Goal: Task Accomplishment & Management: Use online tool/utility

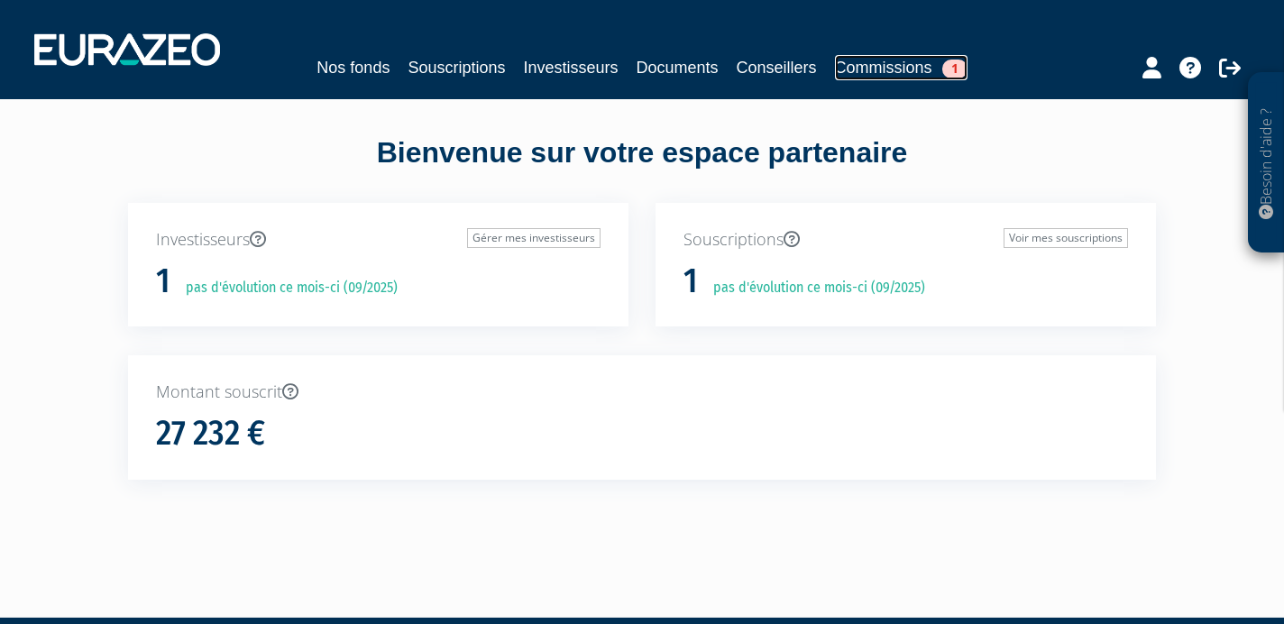
click at [890, 72] on link "Commissions 1" at bounding box center [901, 67] width 133 height 25
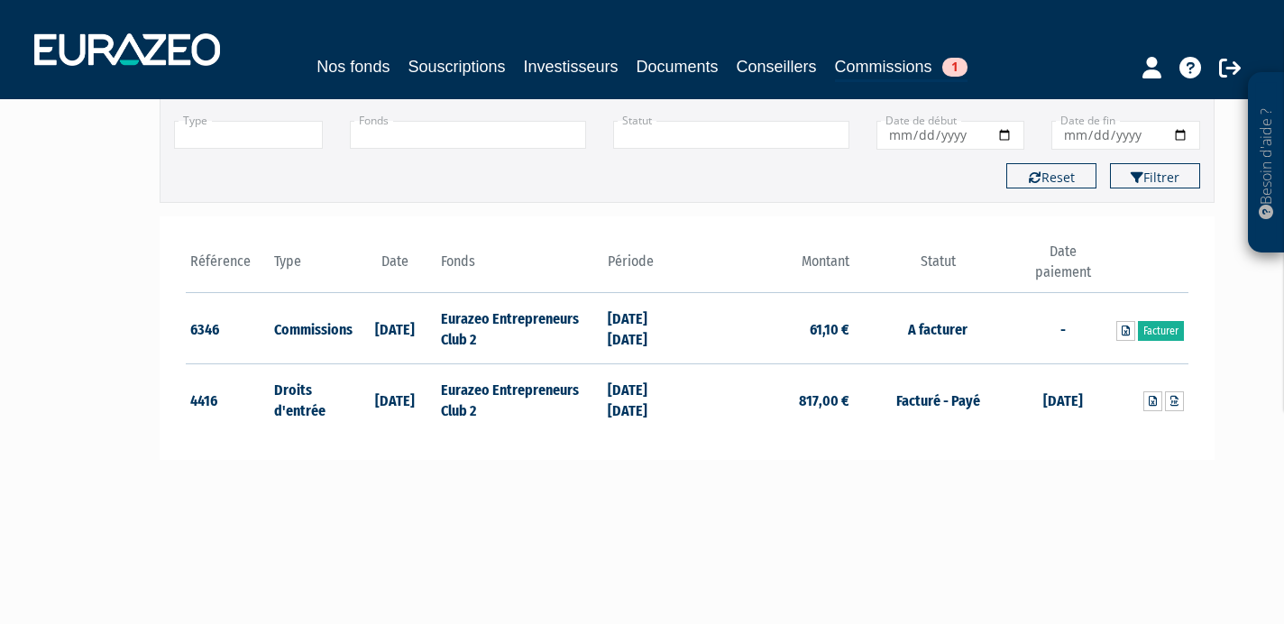
scroll to position [146, 0]
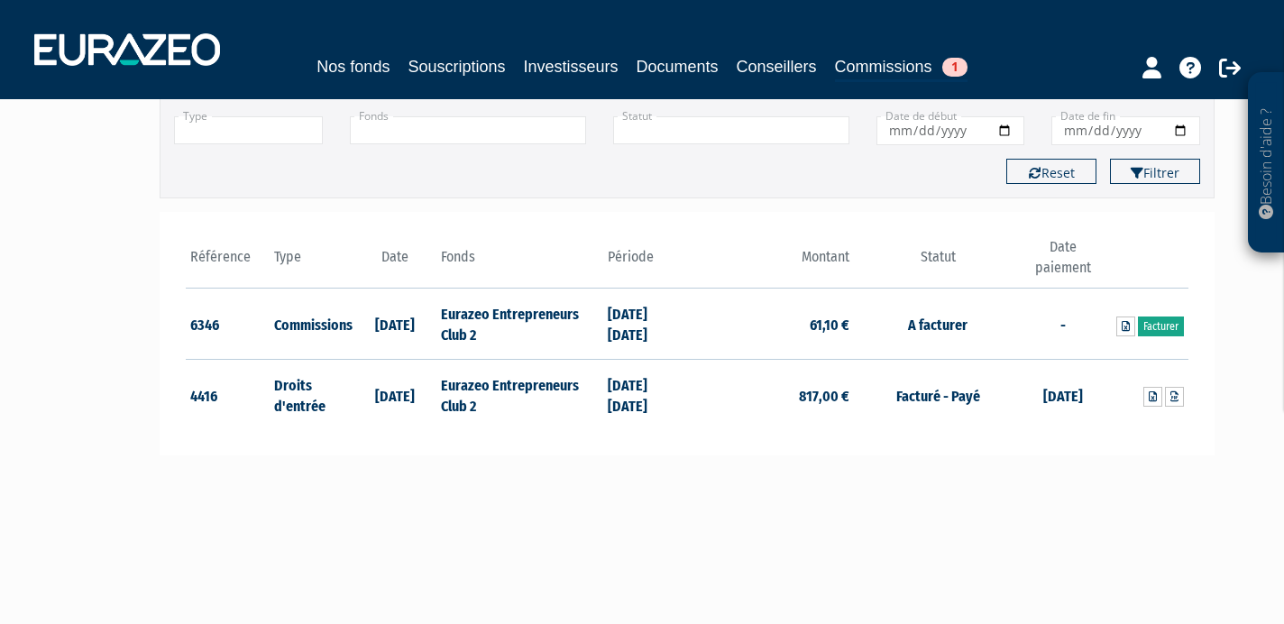
click at [1158, 326] on link "Facturer" at bounding box center [1161, 327] width 46 height 20
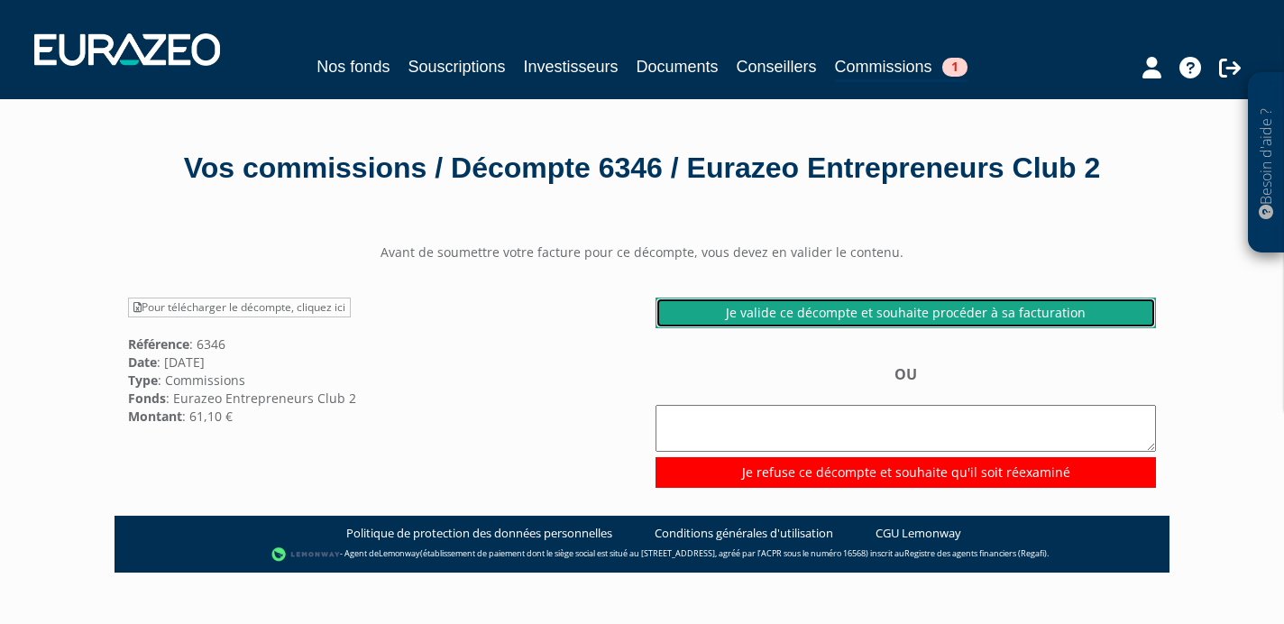
click at [885, 310] on link "Je valide ce décompte et souhaite procéder à sa facturation" at bounding box center [906, 313] width 500 height 31
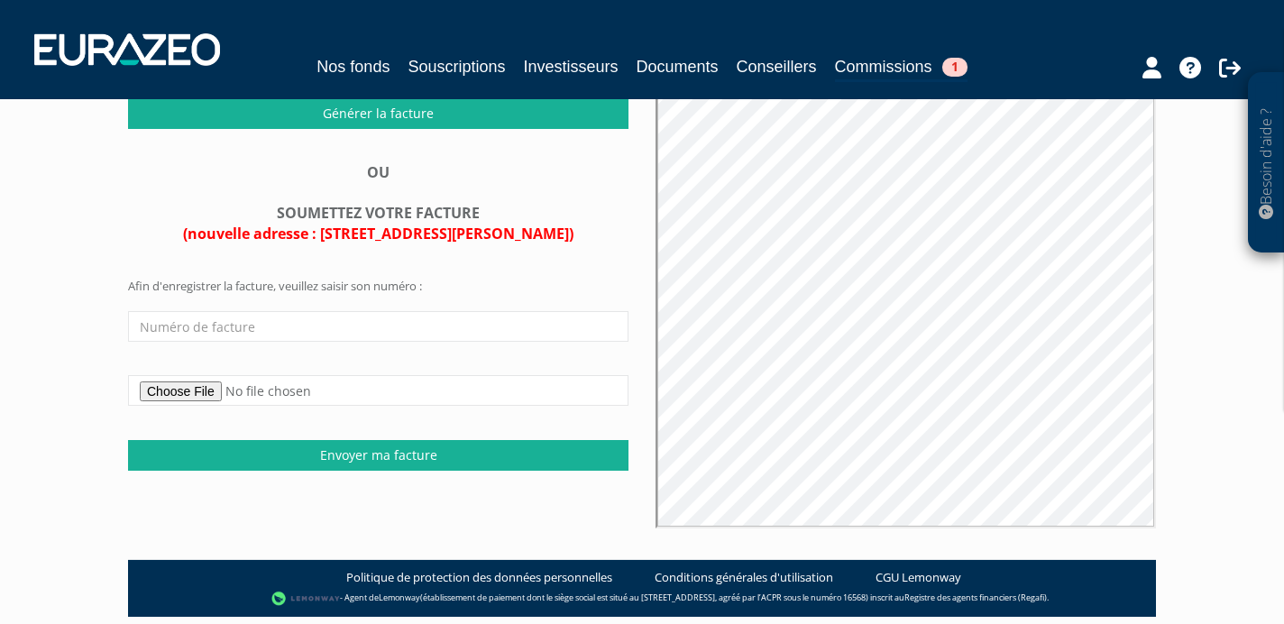
scroll to position [321, 0]
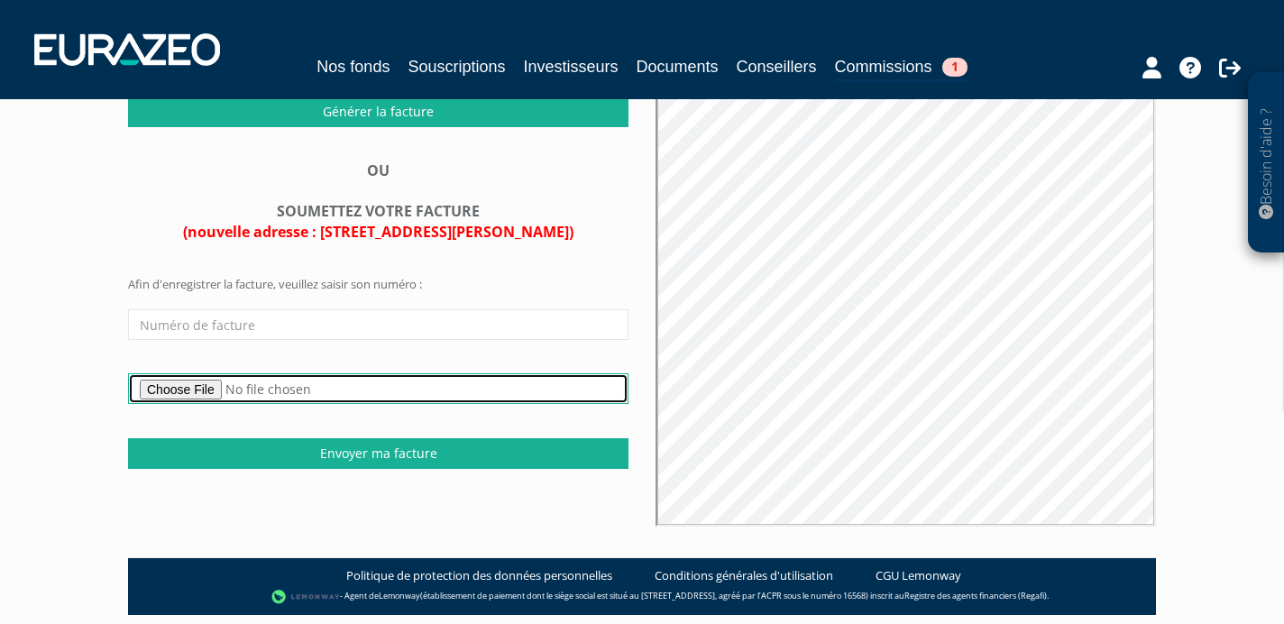
click at [185, 404] on input "file" at bounding box center [378, 388] width 500 height 31
type input "C:\fakepath\Facture_001247_SUMATRA_EURAZEO_ENTREPRENEURS_Club_2.pdf"
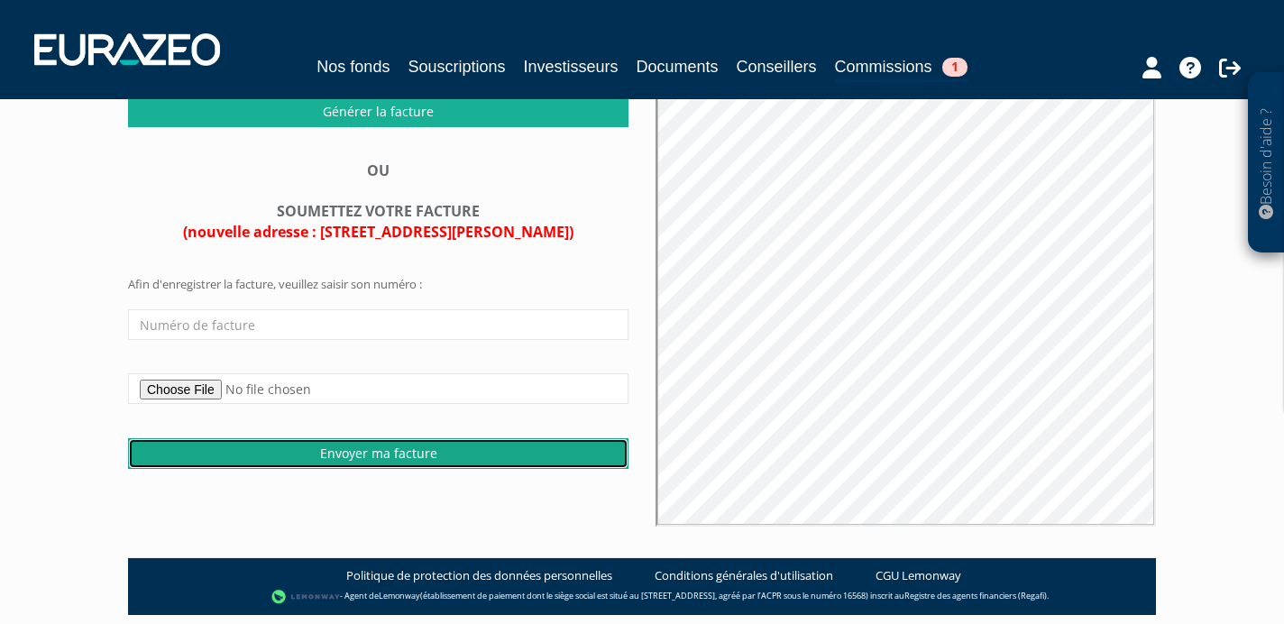
click at [409, 468] on input "Envoyer ma facture" at bounding box center [378, 453] width 500 height 31
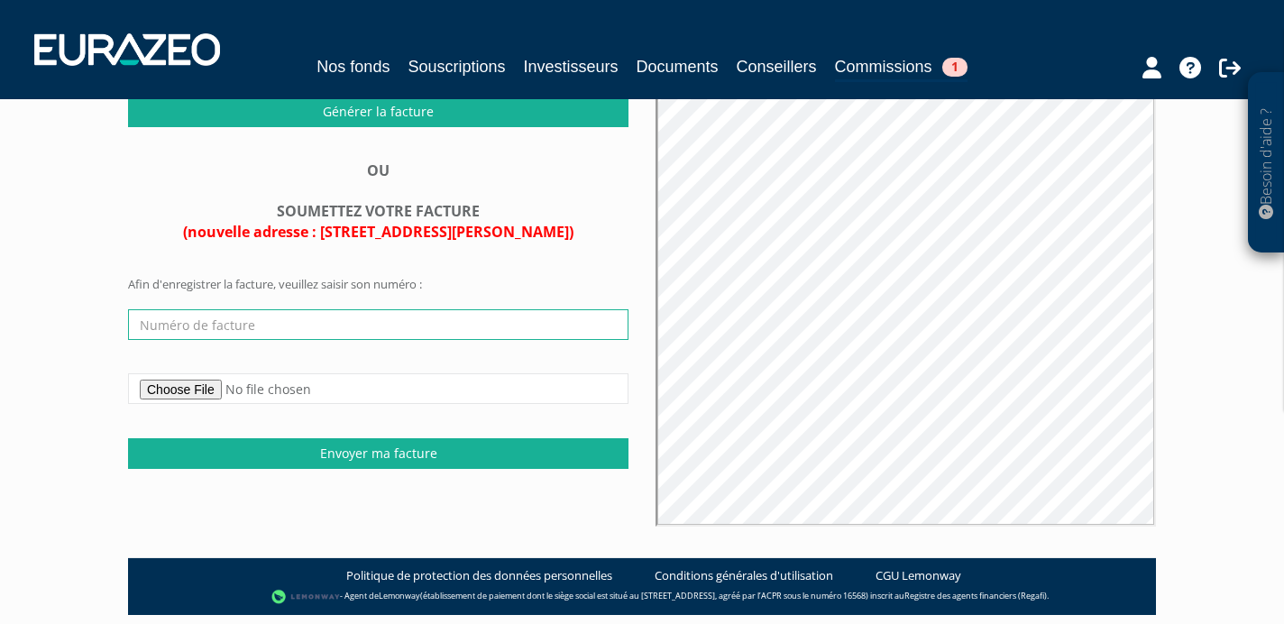
click at [175, 340] on input "text" at bounding box center [378, 324] width 500 height 31
paste input "Facture N° 2025-07-31-001247"
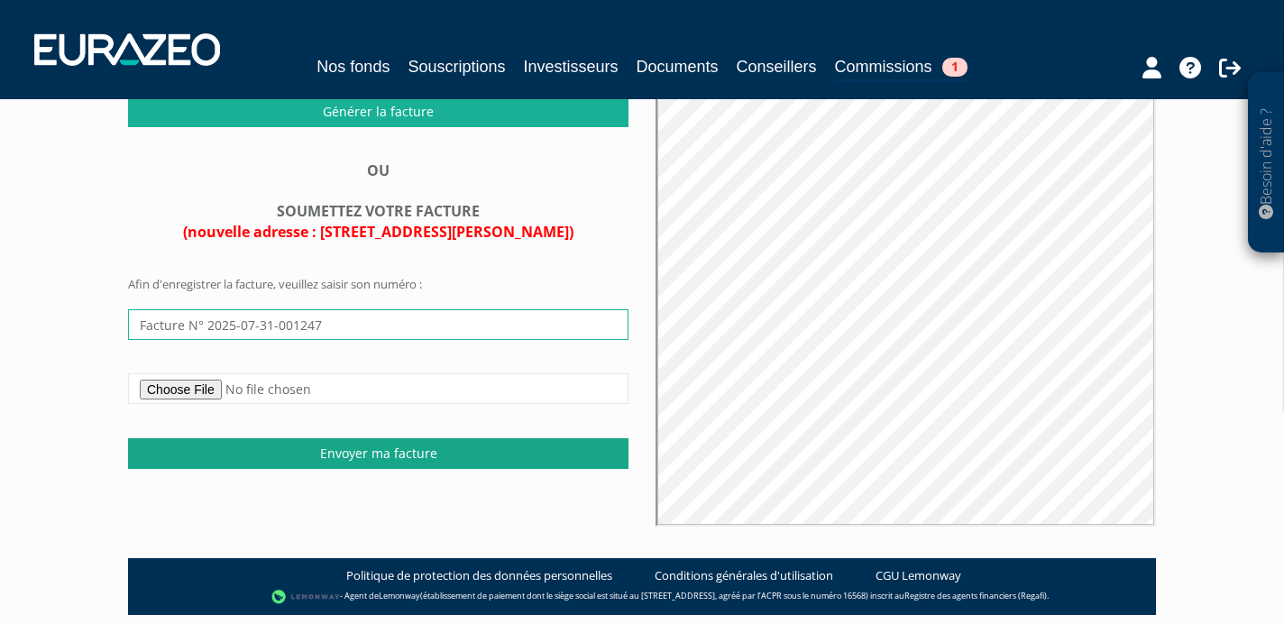
type input "Facture N° 2025-07-31-001247"
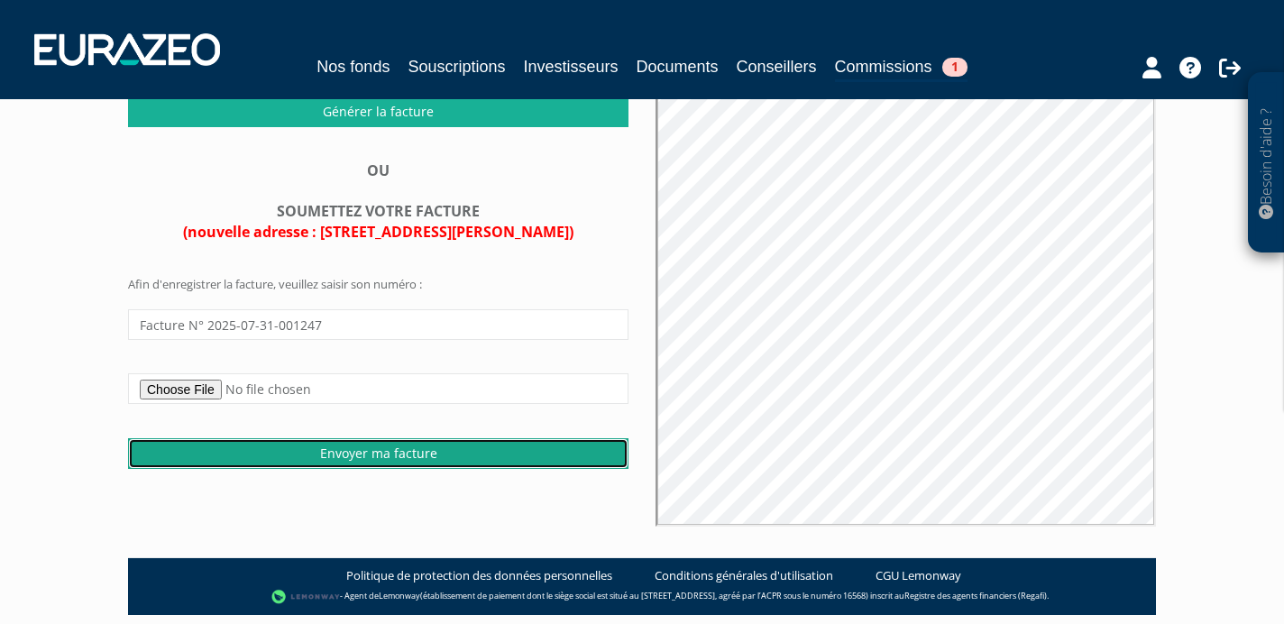
click at [339, 469] on input "Envoyer ma facture" at bounding box center [378, 453] width 500 height 31
